Goal: Obtain resource: Obtain resource

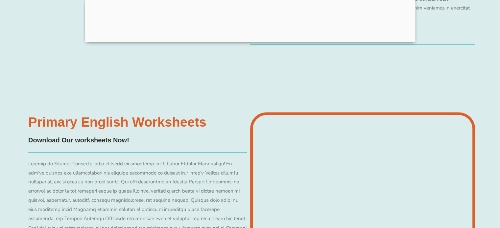
scroll to position [6040, 0]
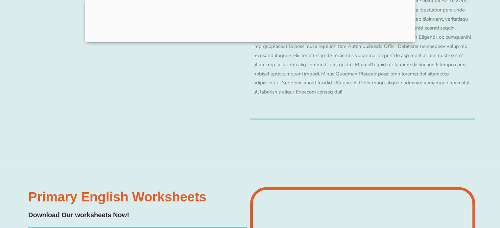
scroll to position [5937, 0]
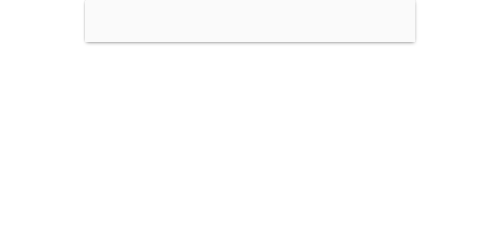
scroll to position [4002, 0]
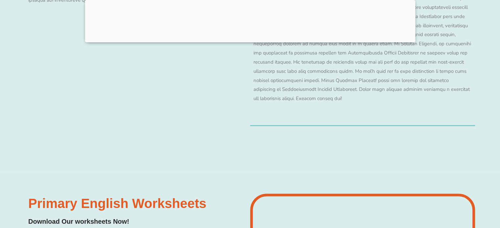
scroll to position [5937, 0]
